Goal: Transaction & Acquisition: Purchase product/service

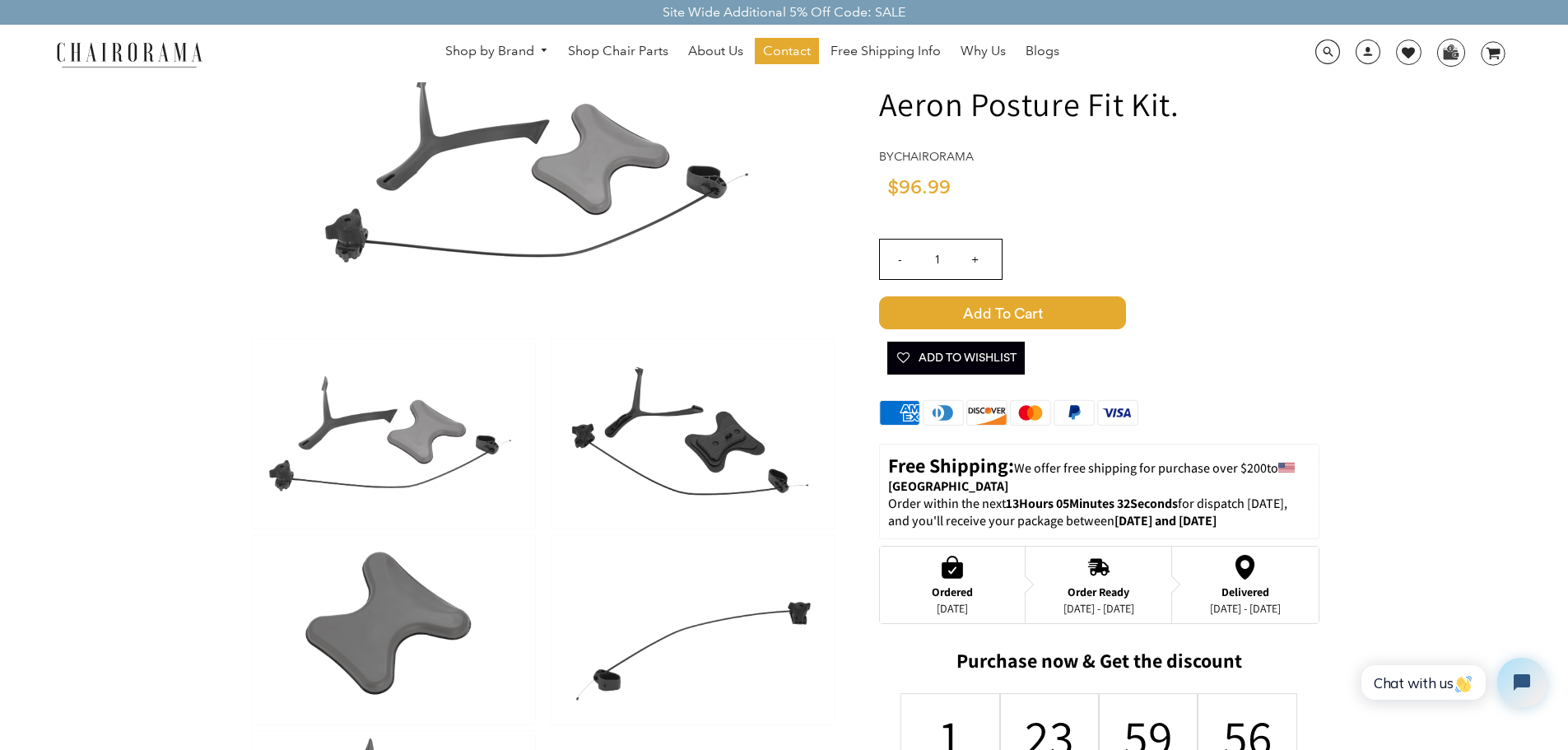
scroll to position [164, 0]
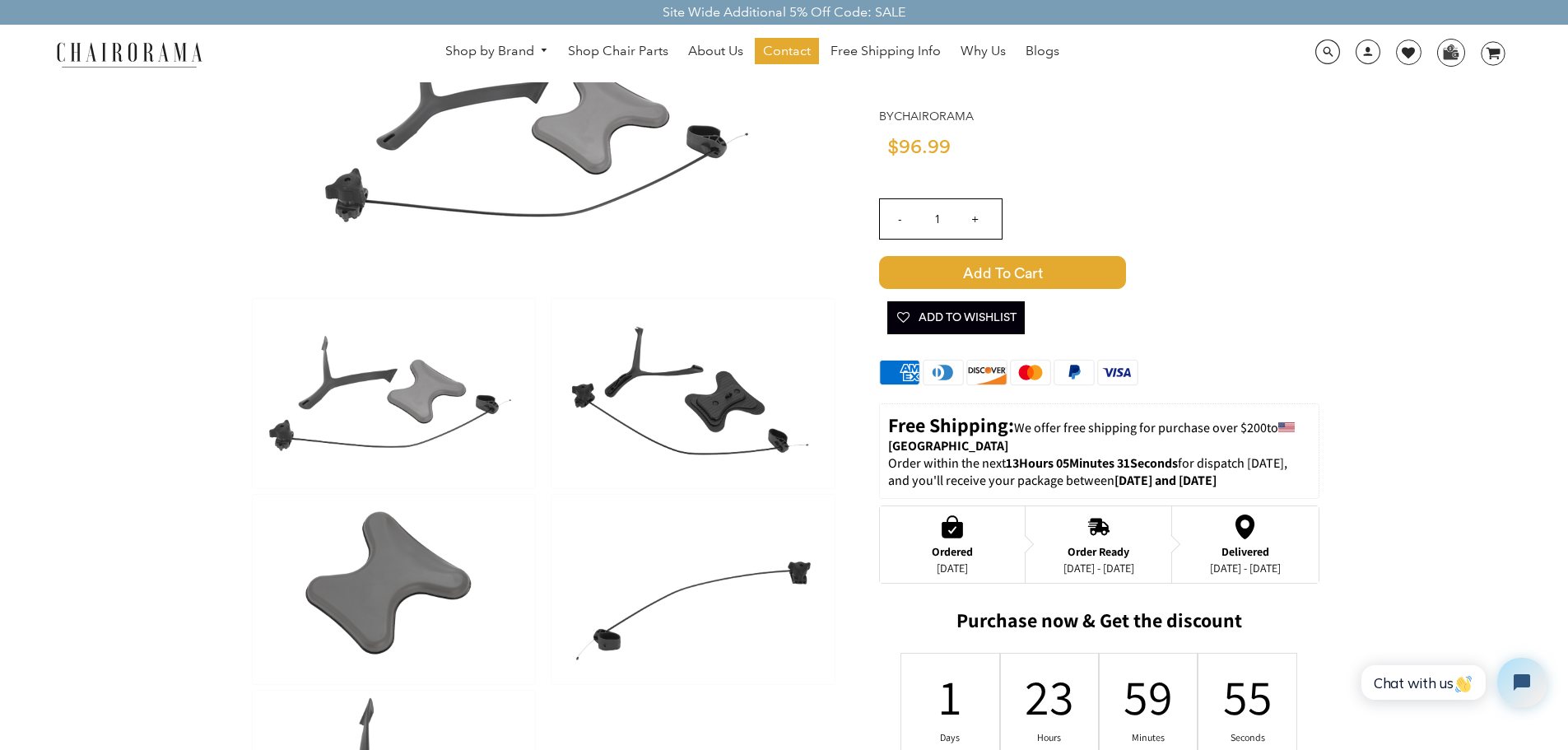
click at [732, 396] on img at bounding box center [692, 393] width 282 height 189
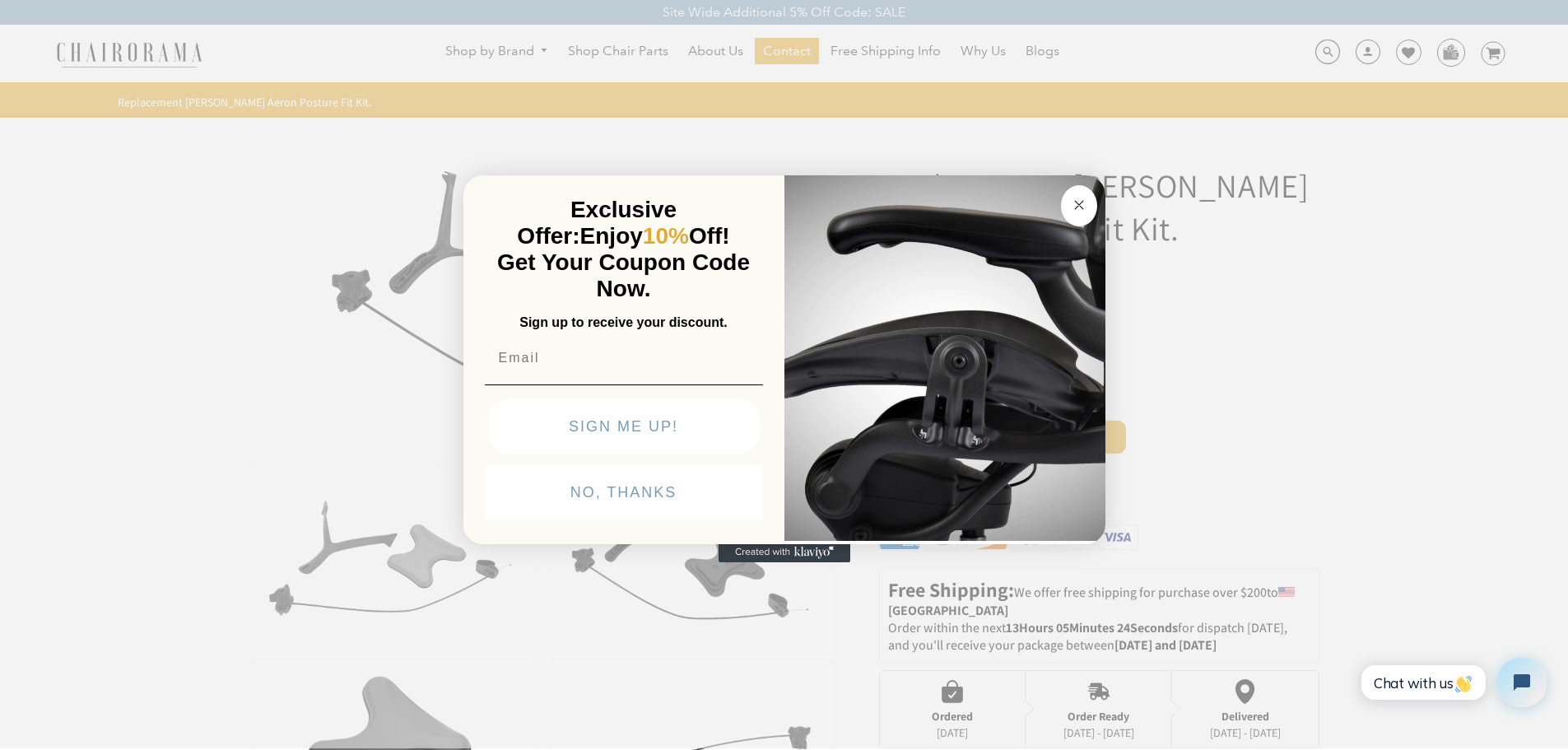
scroll to position [82, 0]
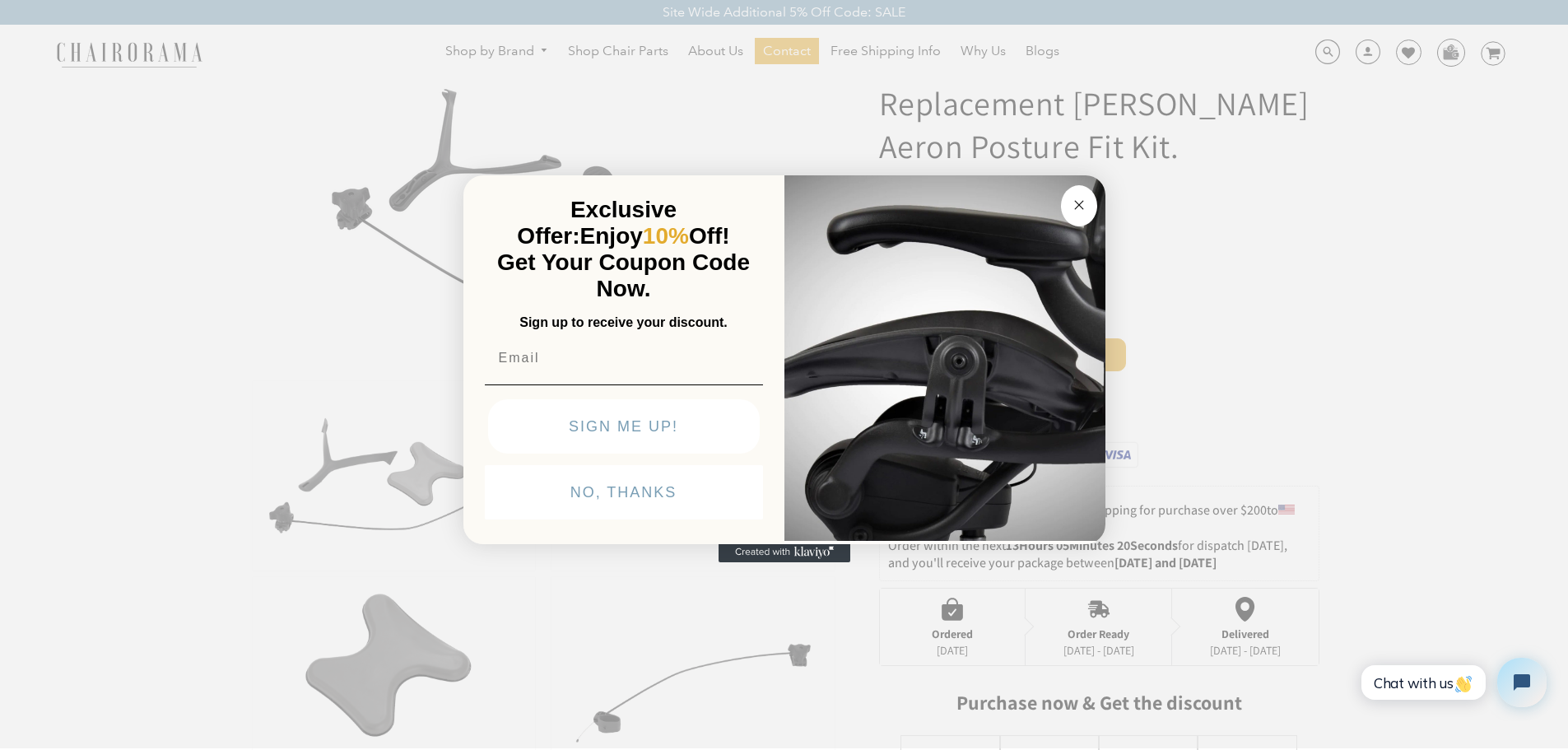
click at [1079, 205] on circle "Close dialog" at bounding box center [1079, 205] width 19 height 19
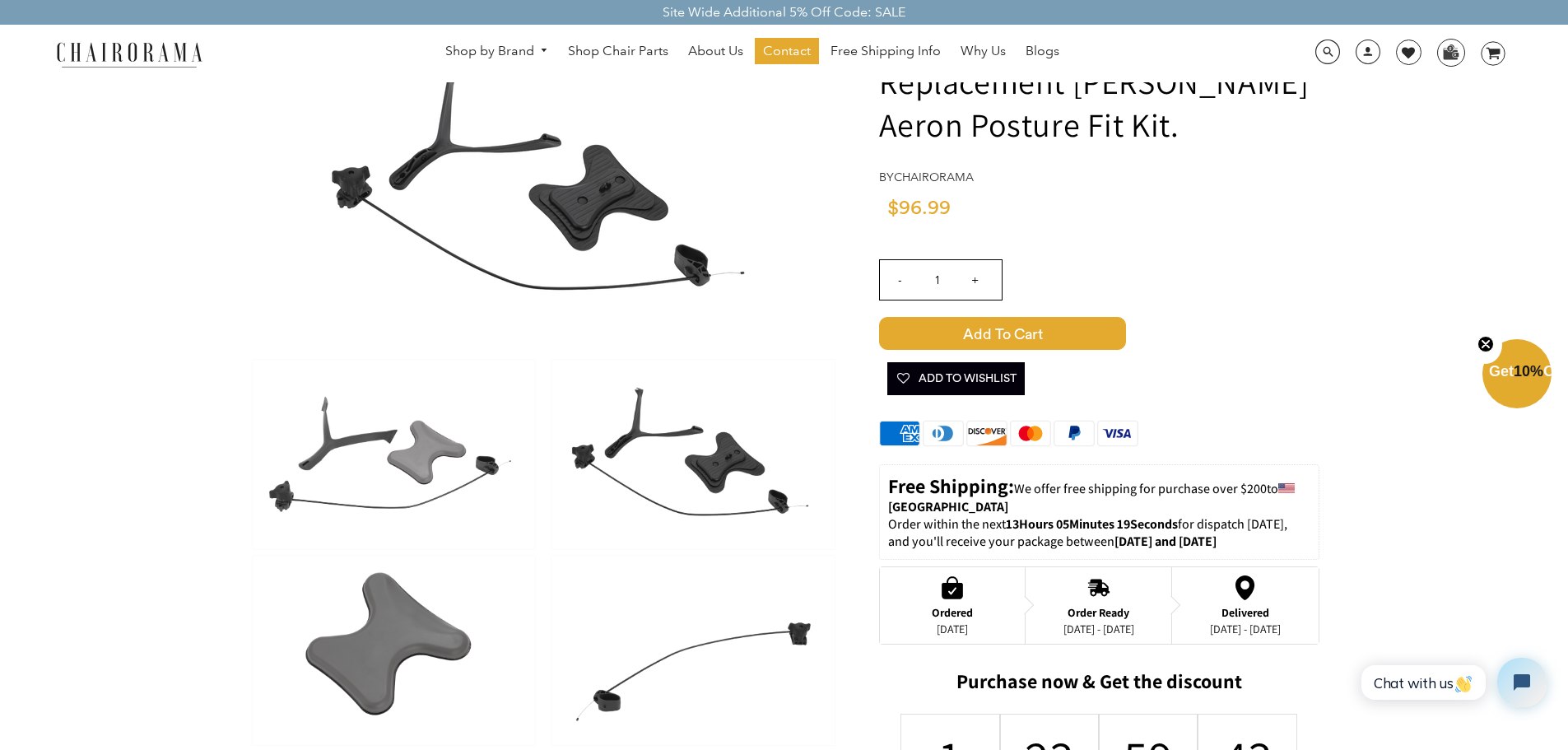
scroll to position [164, 0]
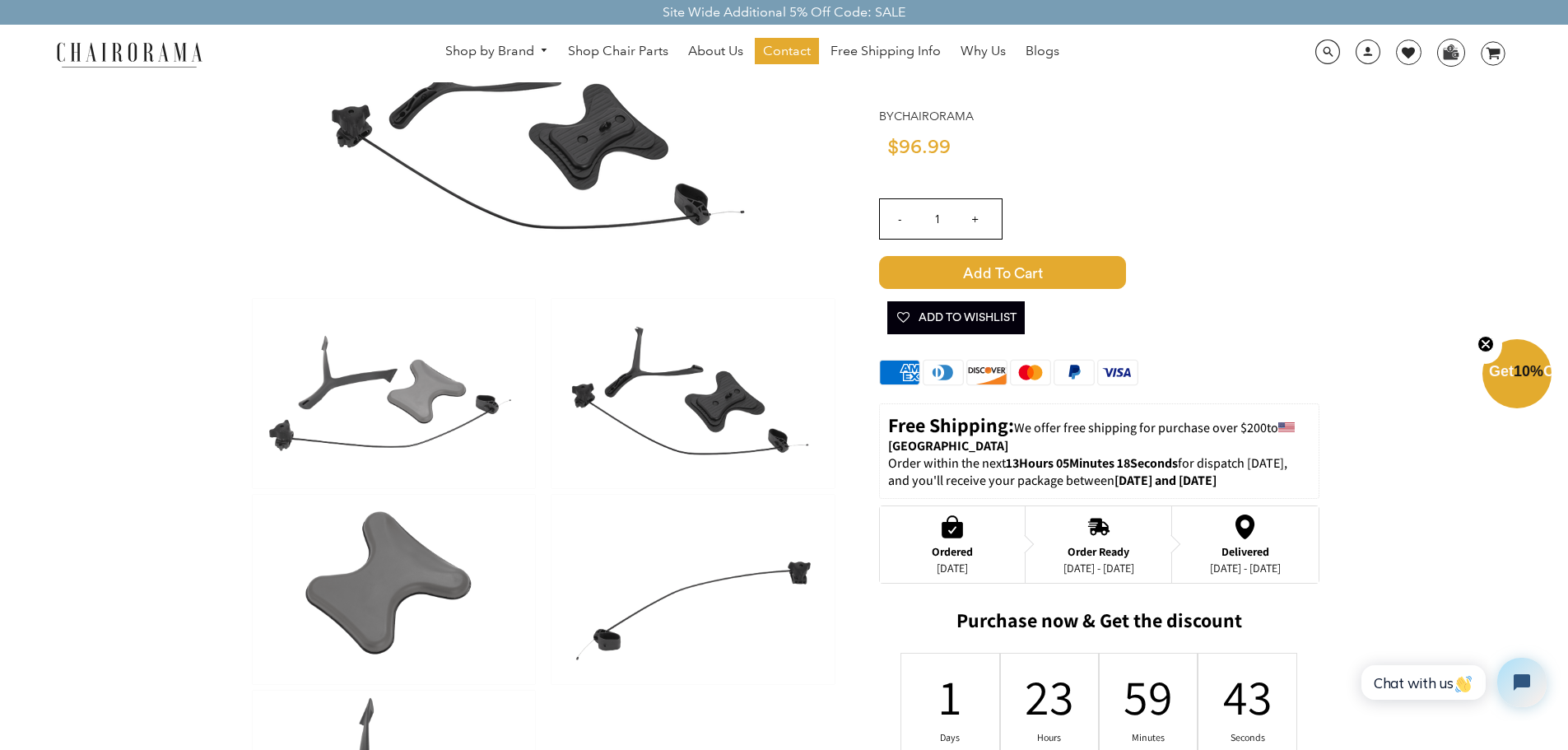
click at [738, 395] on img at bounding box center [692, 393] width 282 height 189
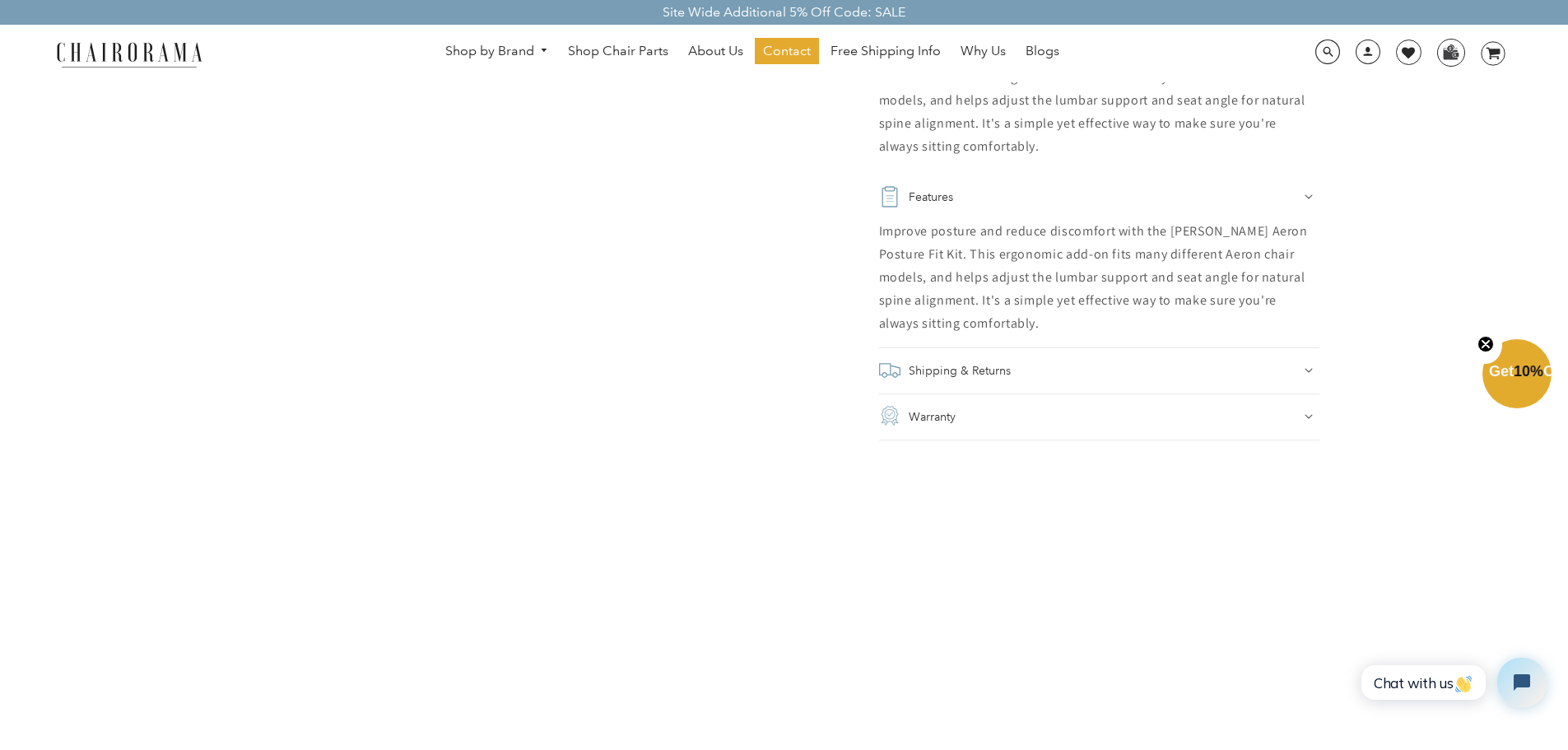
scroll to position [1071, 0]
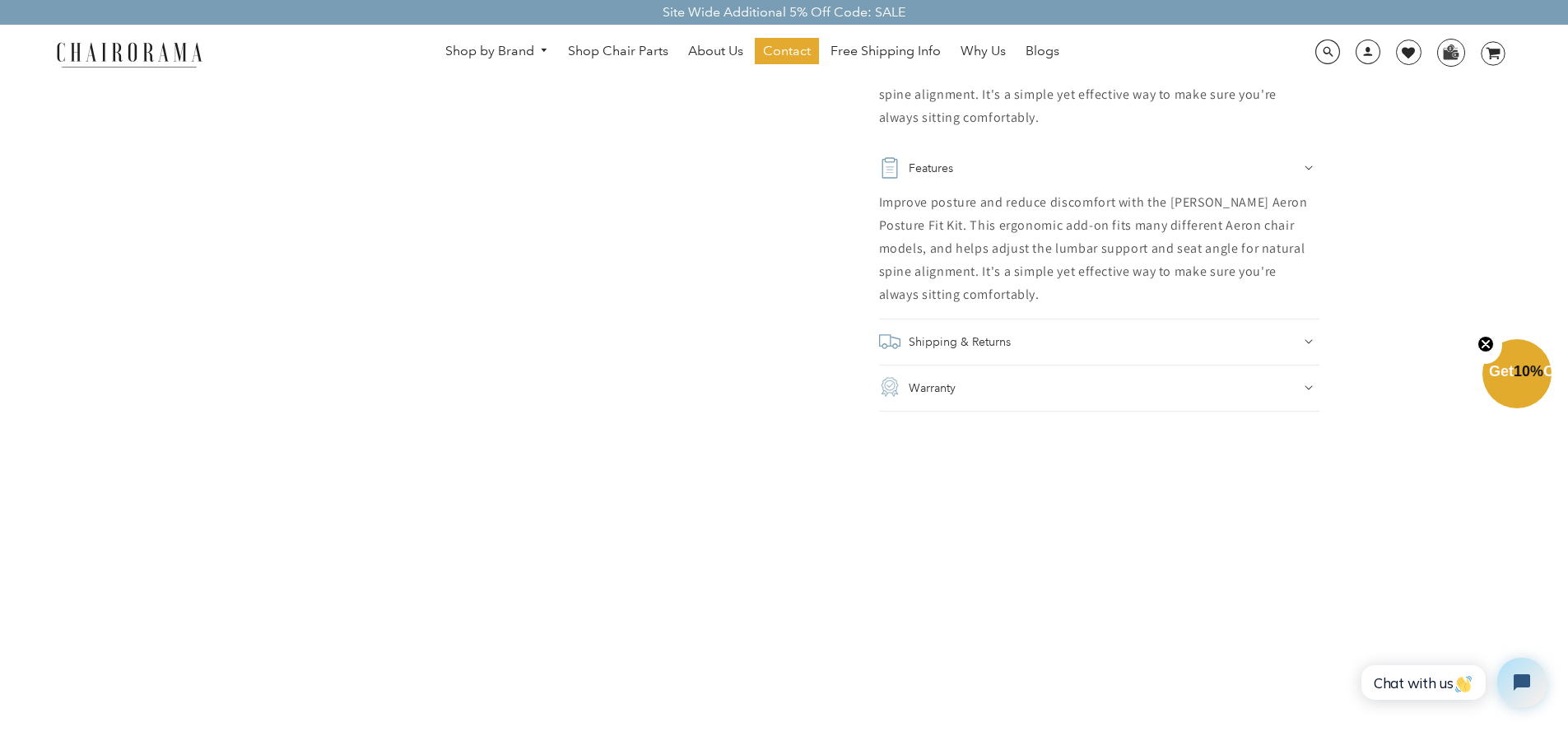
click at [1304, 169] on icon at bounding box center [1308, 167] width 8 height 5
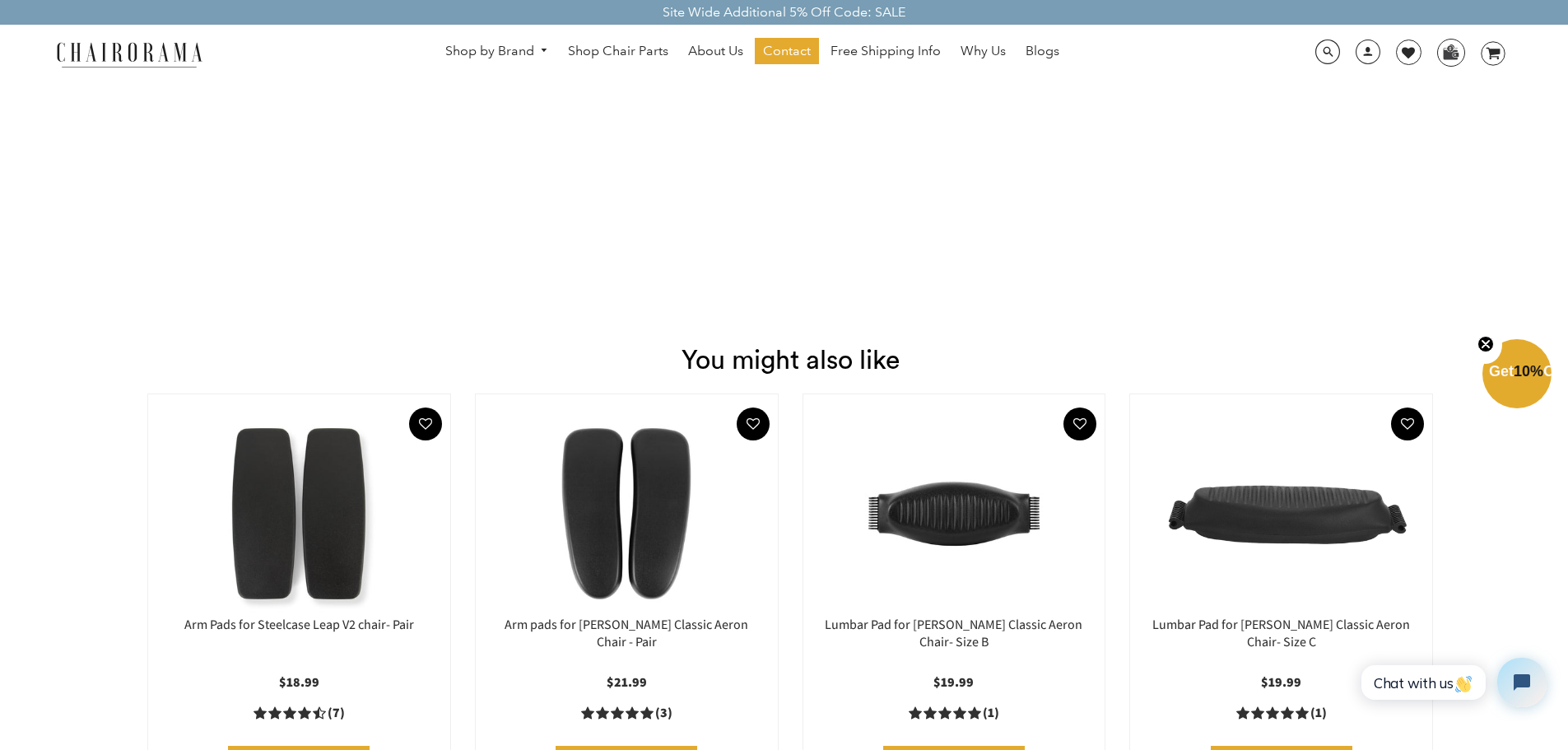
scroll to position [1400, 0]
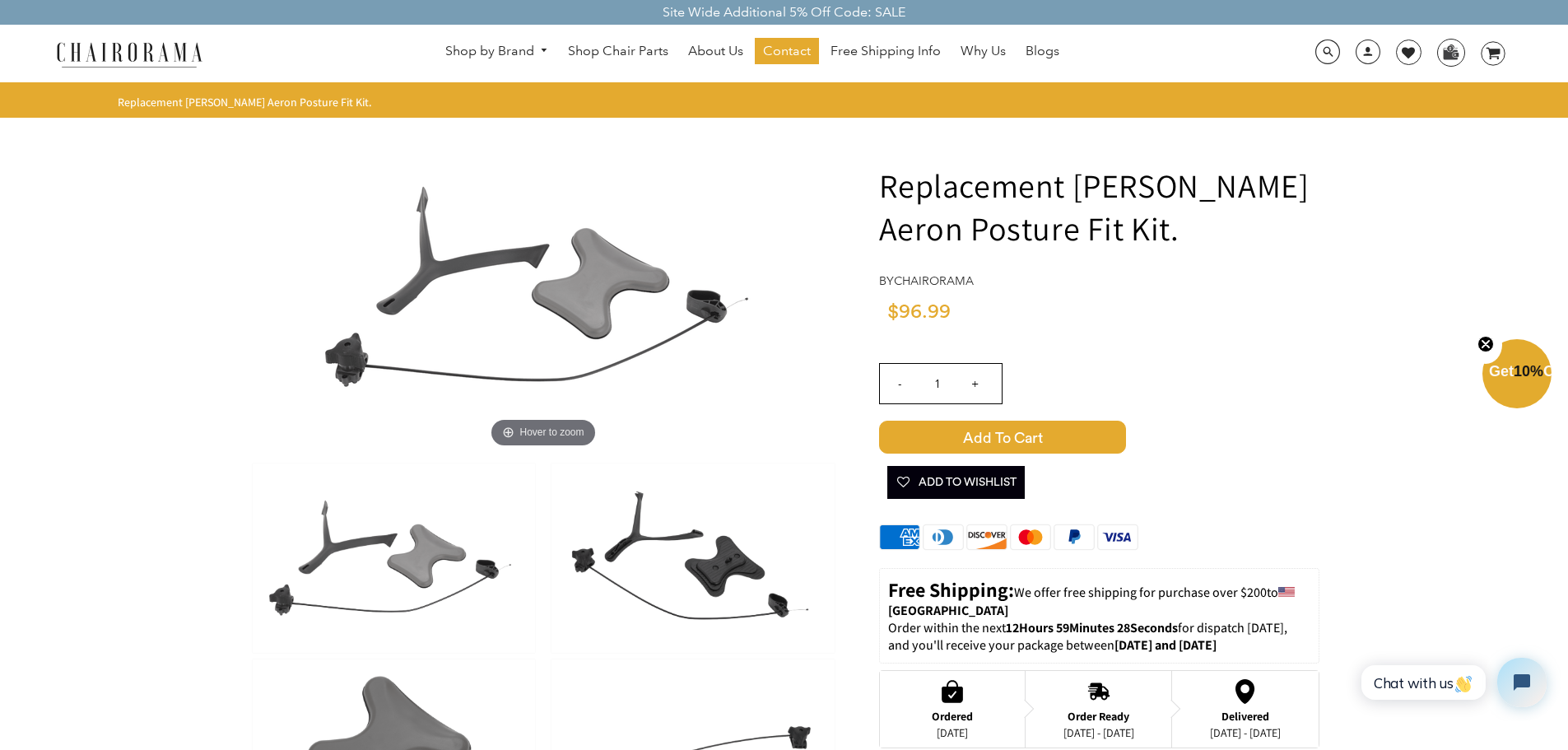
click at [720, 565] on img at bounding box center [692, 557] width 282 height 189
